Goal: Navigation & Orientation: Understand site structure

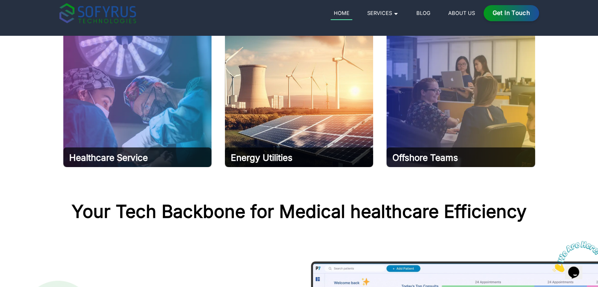
scroll to position [403, 0]
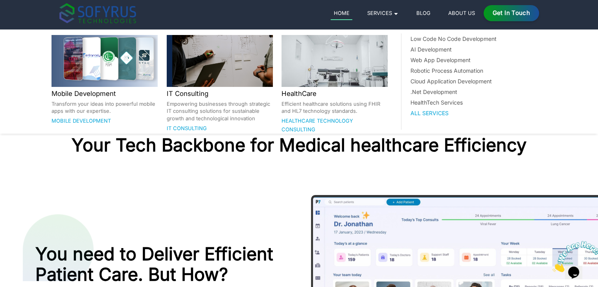
click at [393, 11] on link "Services 🞃" at bounding box center [382, 12] width 37 height 9
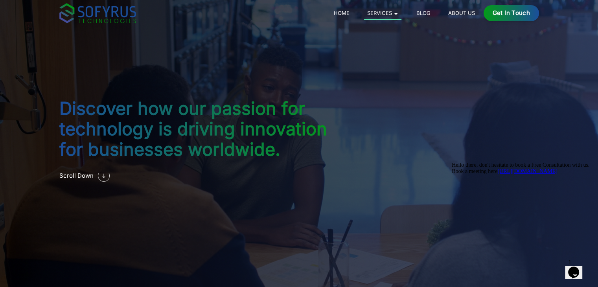
click at [347, 18] on div "Home Services 🞃 Mobile Development Transform your ideas into powerful mobile ap…" at bounding box center [429, 13] width 220 height 16
click at [345, 15] on link "Home" at bounding box center [342, 12] width 22 height 9
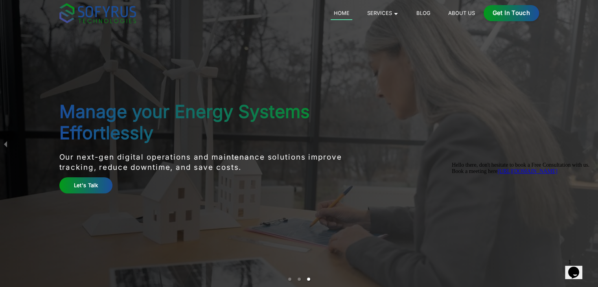
click at [454, 12] on link "About Us" at bounding box center [461, 12] width 33 height 9
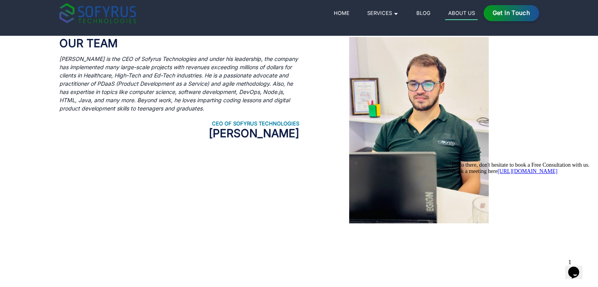
scroll to position [424, 0]
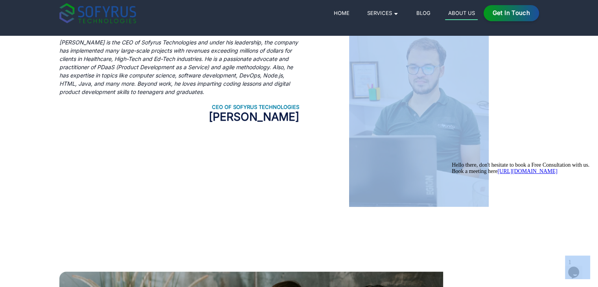
drag, startPoint x: 785, startPoint y: 247, endPoint x: 519, endPoint y: 226, distance: 267.6
click at [509, 138] on div at bounding box center [419, 113] width 240 height 187
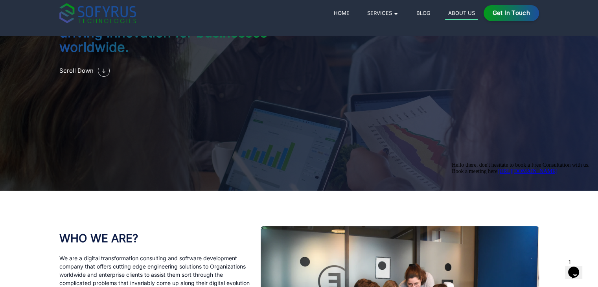
scroll to position [0, 0]
